Goal: Information Seeking & Learning: Learn about a topic

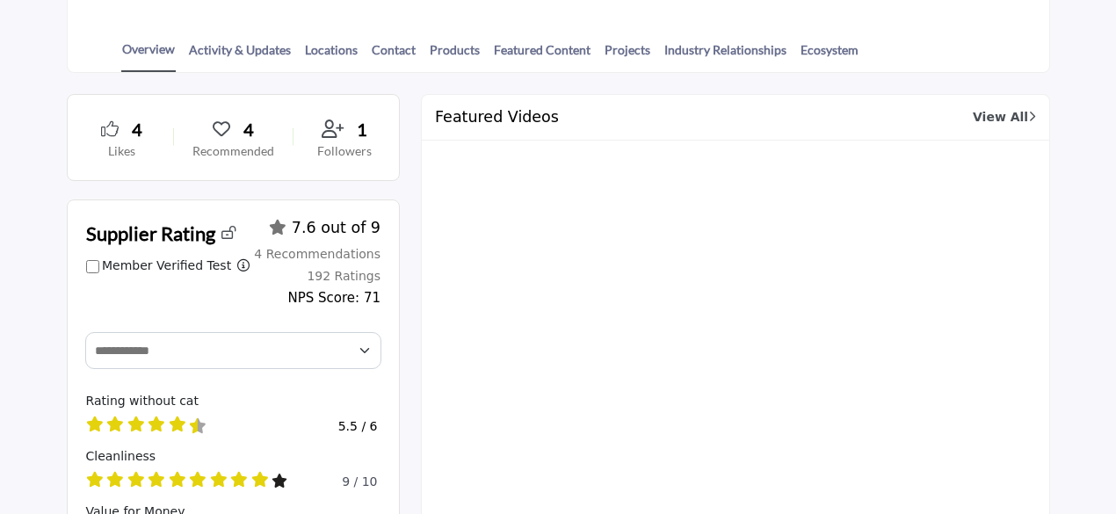
scroll to position [440, 0]
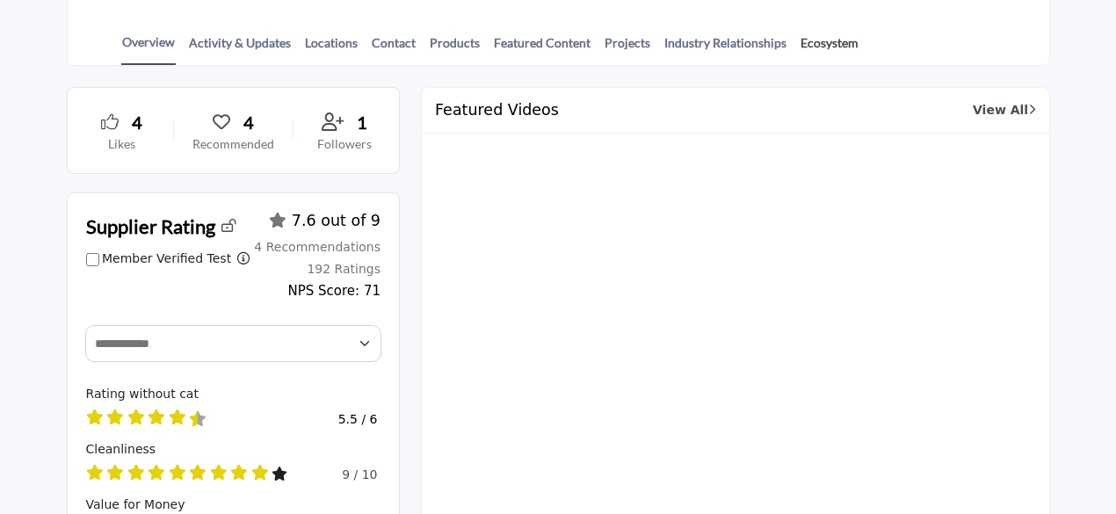
click at [810, 37] on link "Ecosystem" at bounding box center [830, 48] width 60 height 31
click at [383, 41] on link "Contact" at bounding box center [394, 48] width 46 height 31
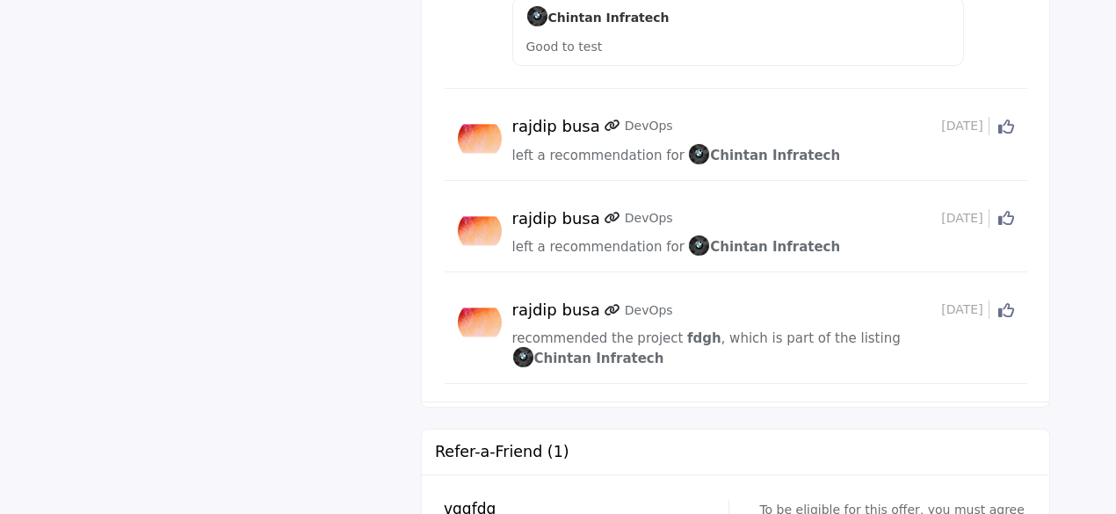
scroll to position [3604, 0]
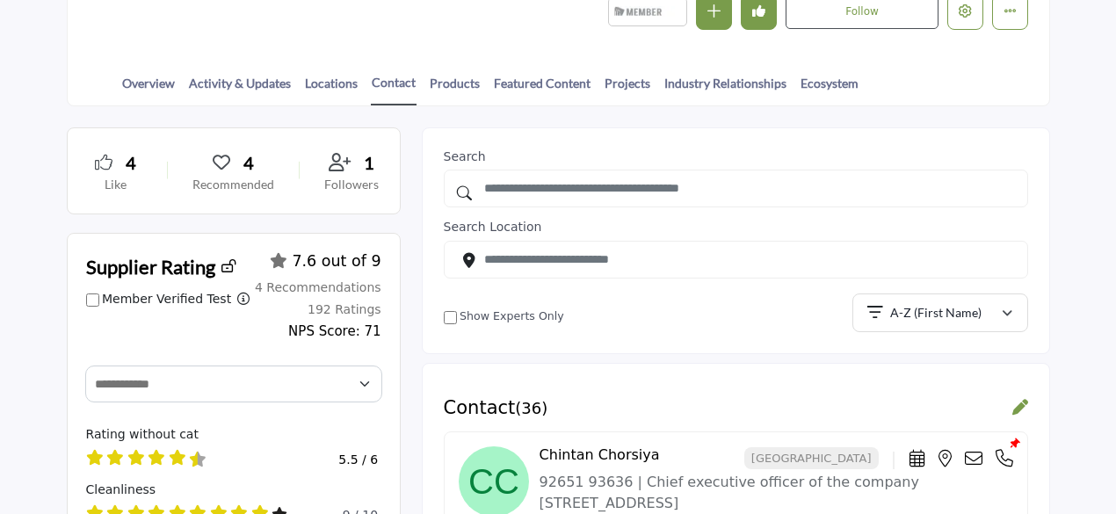
scroll to position [280, 0]
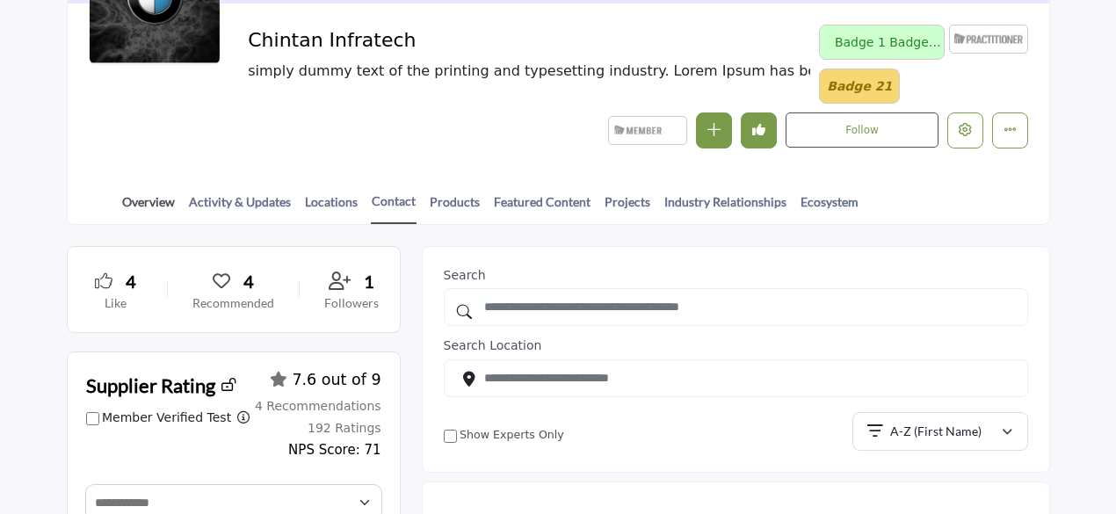
click at [136, 198] on link "Overview" at bounding box center [148, 208] width 54 height 31
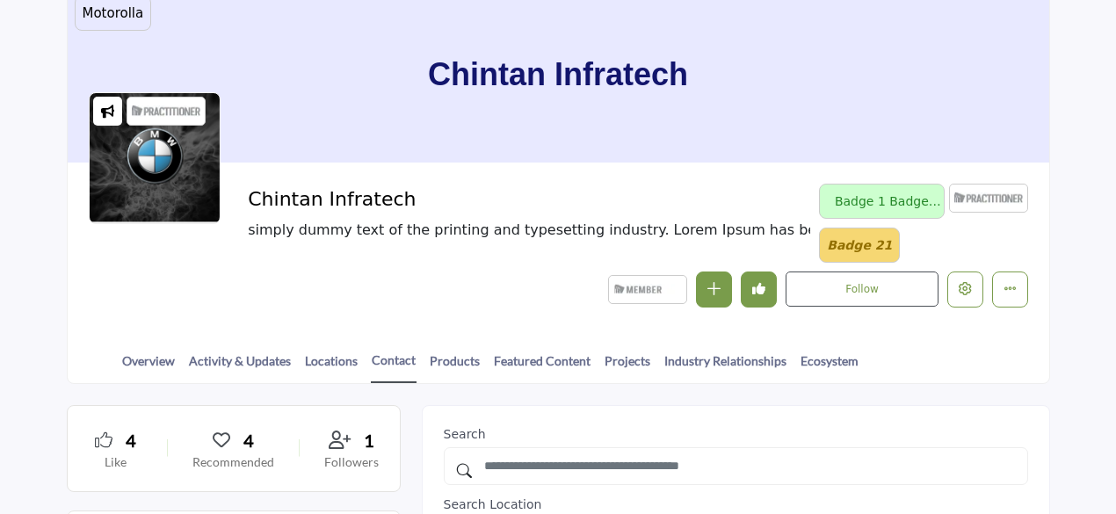
scroll to position [0, 0]
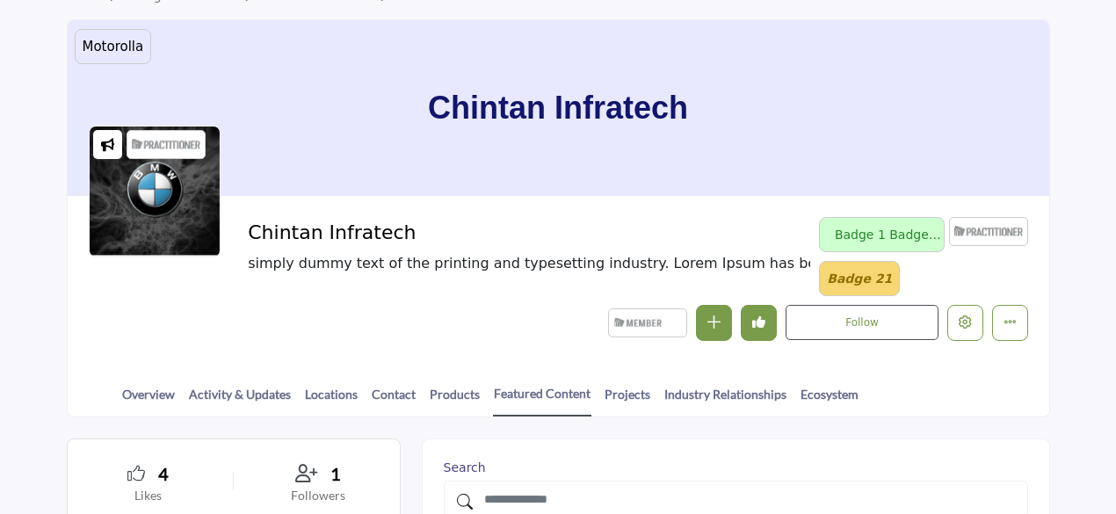
scroll to position [88, 0]
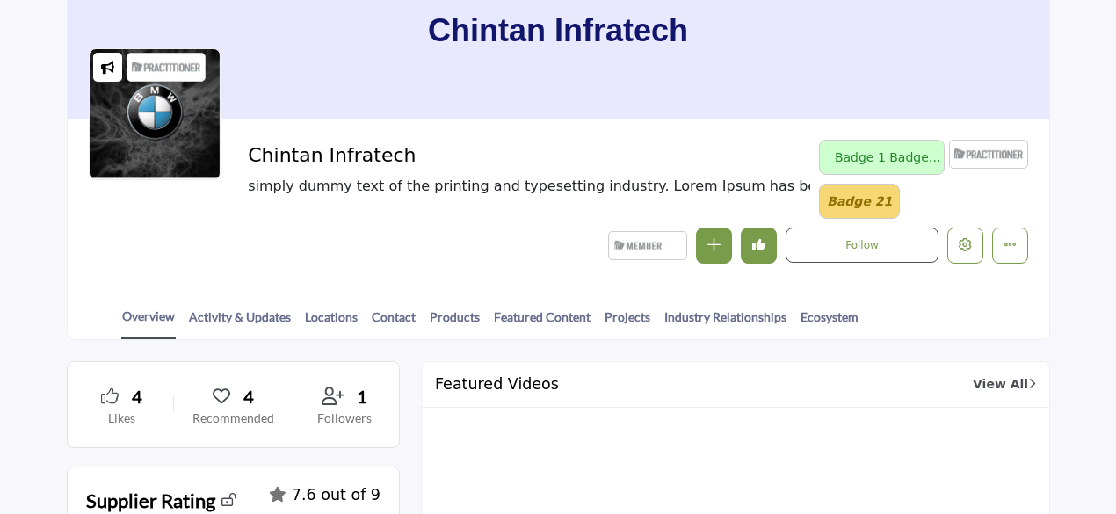
scroll to position [168, 0]
